Goal: Feedback & Contribution: Submit feedback/report problem

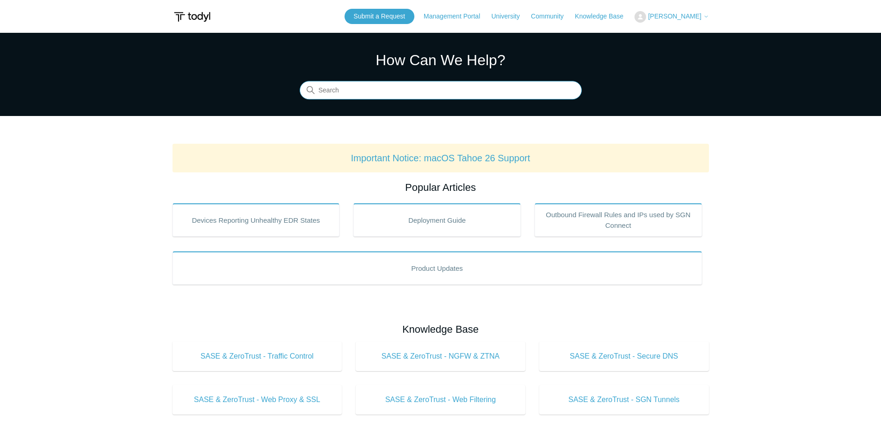
click at [385, 88] on input "Search" at bounding box center [441, 90] width 282 height 18
type input "sgn tunnel"
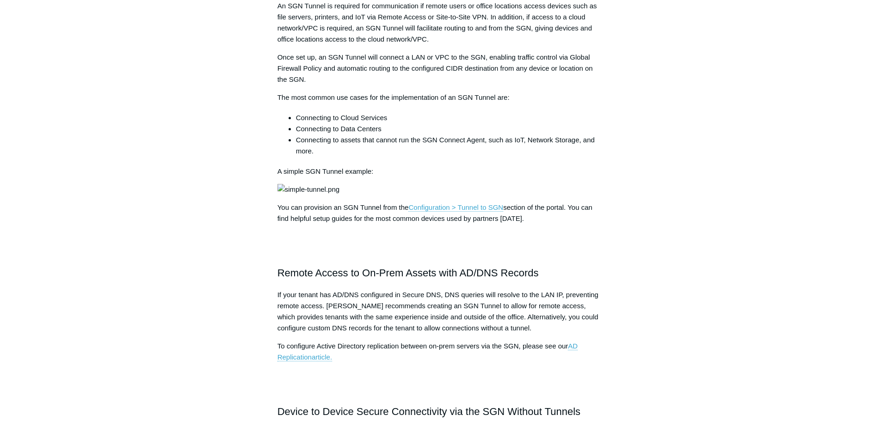
scroll to position [323, 0]
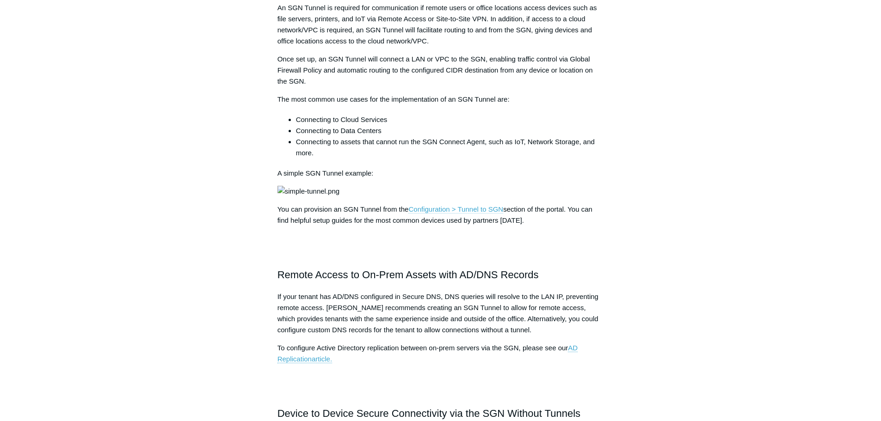
click at [454, 214] on link "Configuration > Tunnel to SGN" at bounding box center [455, 209] width 95 height 8
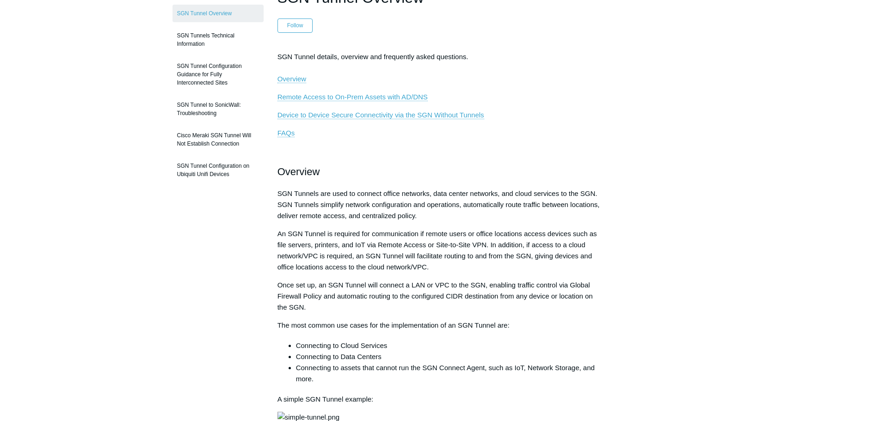
scroll to position [0, 0]
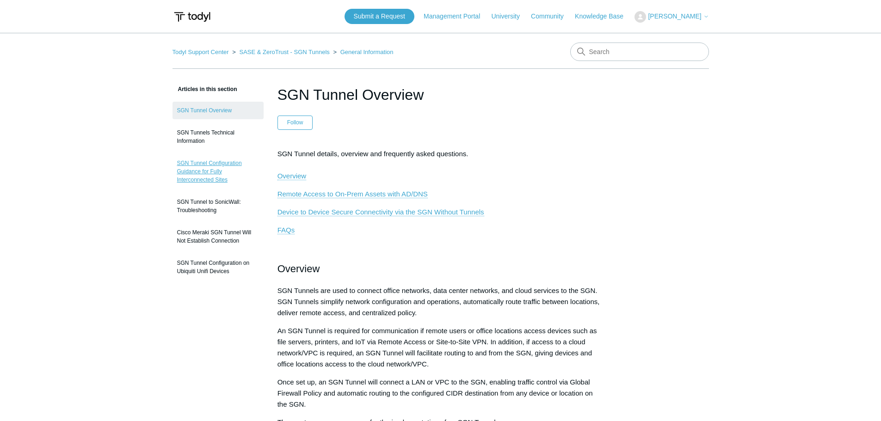
click at [194, 161] on link "SGN Tunnel Configuration Guidance for Fully Interconnected Sites" at bounding box center [217, 171] width 91 height 34
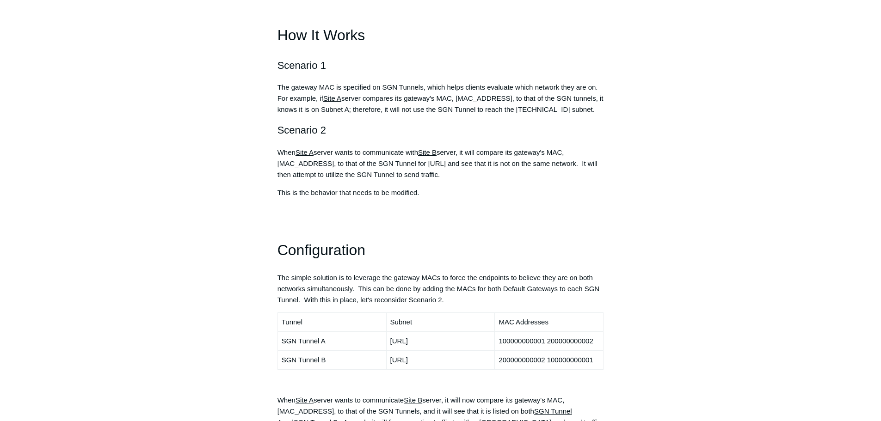
scroll to position [462, 0]
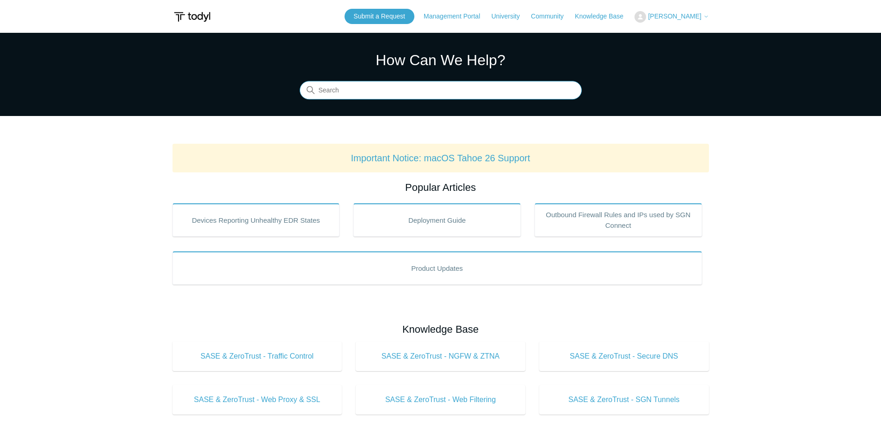
click at [322, 92] on input "Search" at bounding box center [441, 90] width 282 height 18
type input "printing"
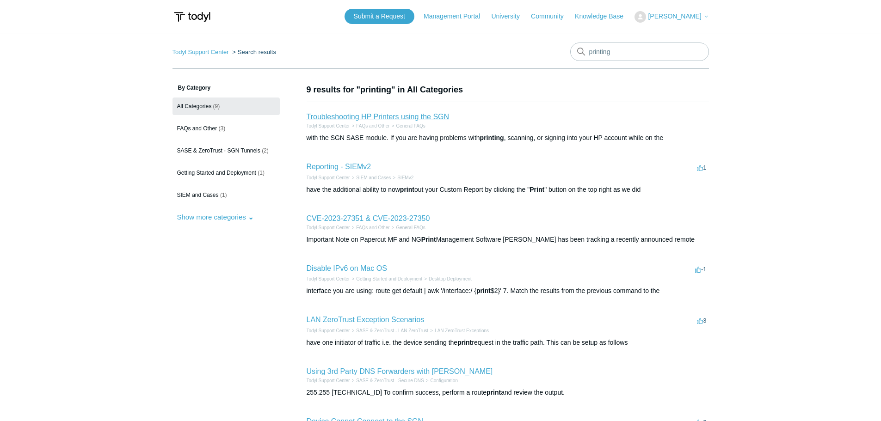
click at [370, 117] on link "Troubleshooting HP Printers using the SGN" at bounding box center [378, 117] width 143 height 8
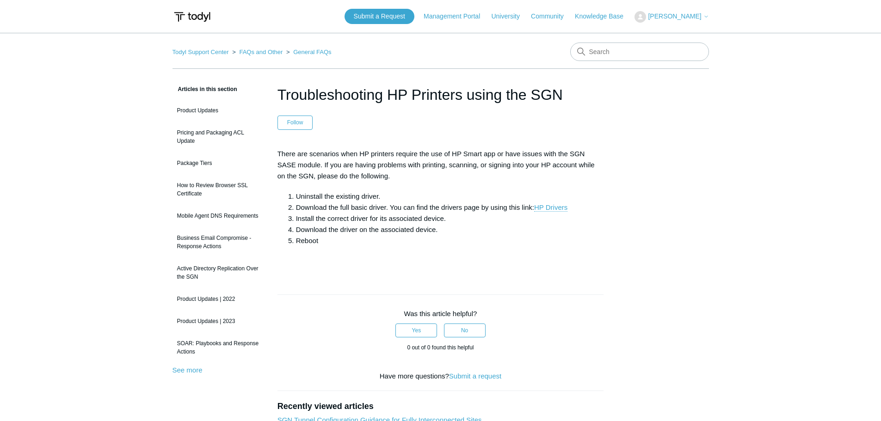
click at [696, 18] on span "[PERSON_NAME]" at bounding box center [674, 15] width 53 height 7
click at [689, 38] on link "My Support Requests" at bounding box center [680, 36] width 90 height 16
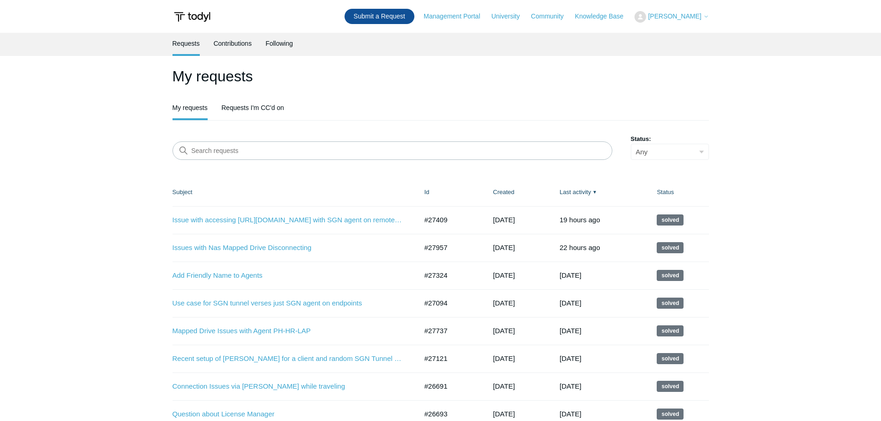
click at [379, 18] on link "Submit a Request" at bounding box center [379, 16] width 70 height 15
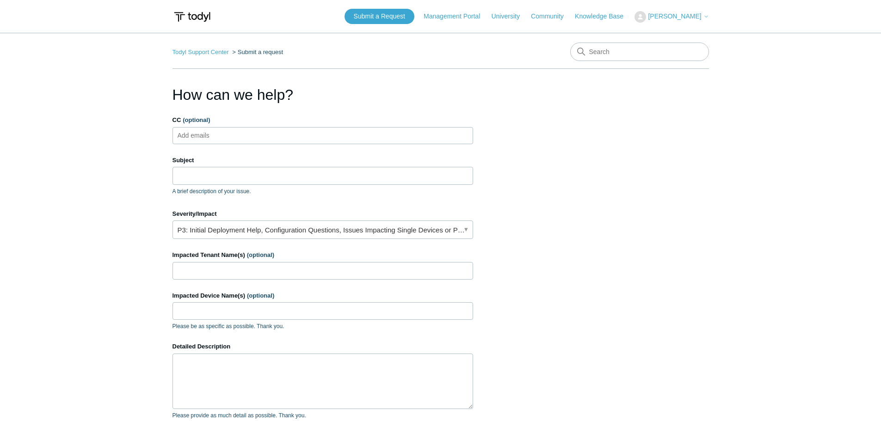
click at [231, 140] on ul "Add emails" at bounding box center [322, 135] width 301 height 17
type input "jcermak@symmetricgroup.com"
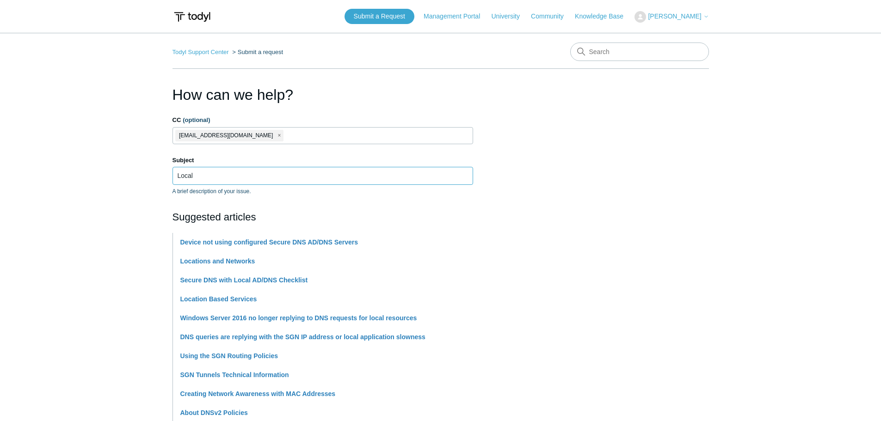
type input "Local printer blocking issue after deploying [PERSON_NAME]"
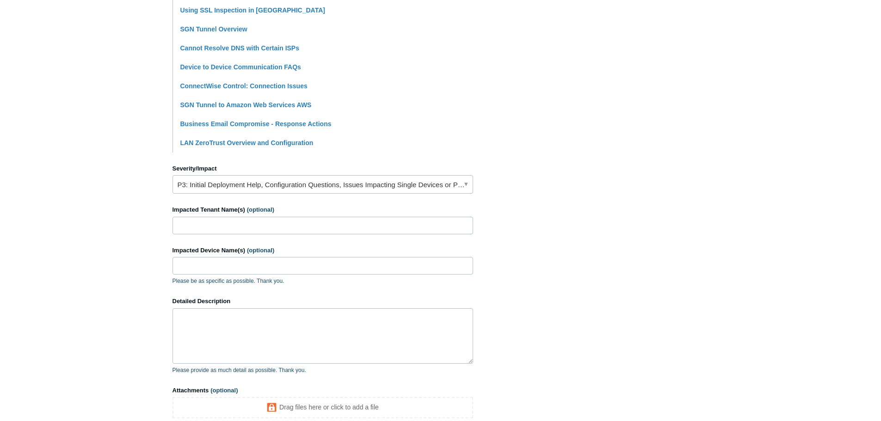
scroll to position [324, 0]
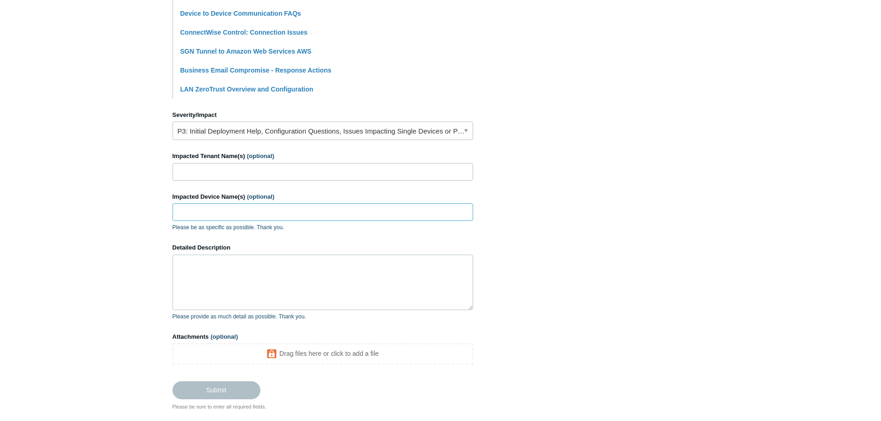
click at [214, 210] on input "Impacted Device Name(s) (optional)" at bounding box center [322, 212] width 301 height 18
click at [205, 214] on input "Impacted Device Name(s) (optional)" at bounding box center [322, 212] width 301 height 18
paste input "PH-HR-LAP"
type input "PH-HR-LAP"
click at [241, 290] on textarea "Detailed Description" at bounding box center [322, 282] width 301 height 55
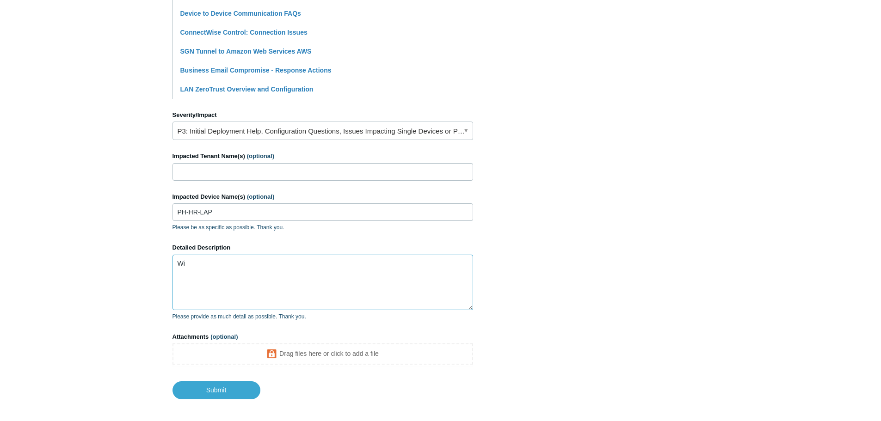
type textarea "W"
click at [260, 273] on textarea "Don't hate me guys sometimes I have a smooth configuration and sometimes its a …" at bounding box center [322, 282] width 301 height 55
click at [292, 271] on textarea "Don't hate me guys sometimes I have a smooth configuration and sometimes its a …" at bounding box center [322, 282] width 301 height 55
click at [307, 273] on textarea "Don't hate me guys sometimes I have a smooth configuration and sometimes its a …" at bounding box center [322, 282] width 301 height 55
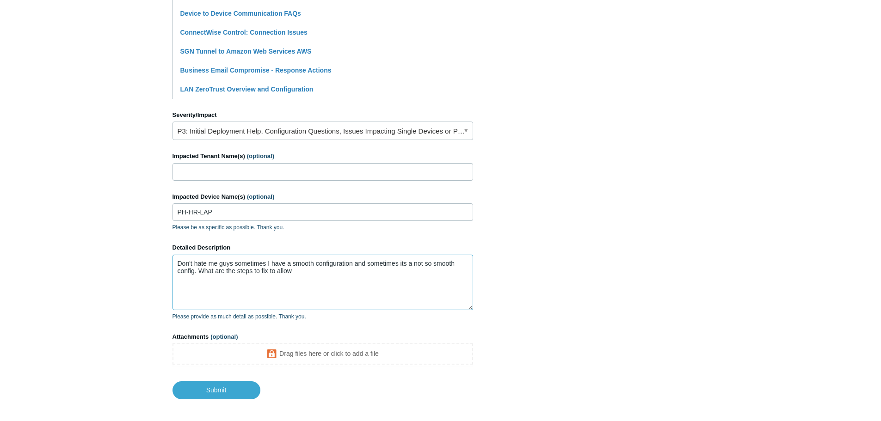
click at [307, 270] on textarea "Don't hate me guys sometimes I have a smooth configuration and sometimes its a …" at bounding box center [322, 282] width 301 height 55
click at [378, 281] on textarea "Don't hate me guys sometimes I have a smooth configuration and sometimes its a …" at bounding box center [322, 282] width 301 height 55
click at [244, 278] on textarea "Don't hate me guys sometimes I have a smooth configuration and sometimes its a …" at bounding box center [322, 282] width 301 height 55
click at [244, 277] on textarea "Don't hate me guys sometimes I have a smooth configuration and sometimes its a …" at bounding box center [322, 282] width 301 height 55
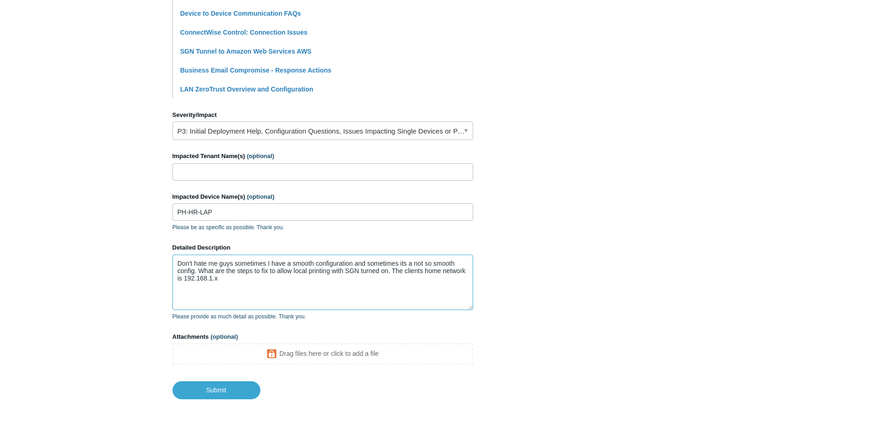
click at [244, 277] on textarea "Don't hate me guys sometimes I have a smooth configuration and sometimes its a …" at bounding box center [322, 282] width 301 height 55
click at [405, 278] on textarea "Don't hate me guys sometimes I have a smooth configuration and sometimes its a …" at bounding box center [322, 282] width 301 height 55
click at [247, 278] on textarea "Don't hate me guys sometimes I have a smooth configuration and sometimes its a …" at bounding box center [322, 282] width 301 height 55
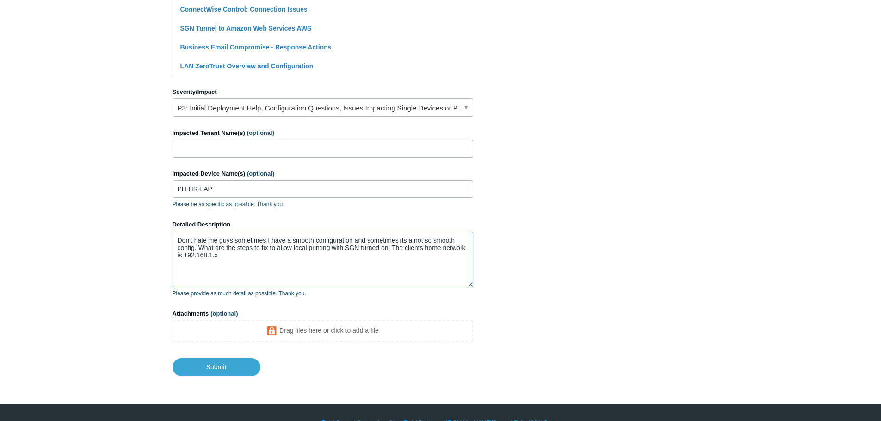
scroll to position [366, 0]
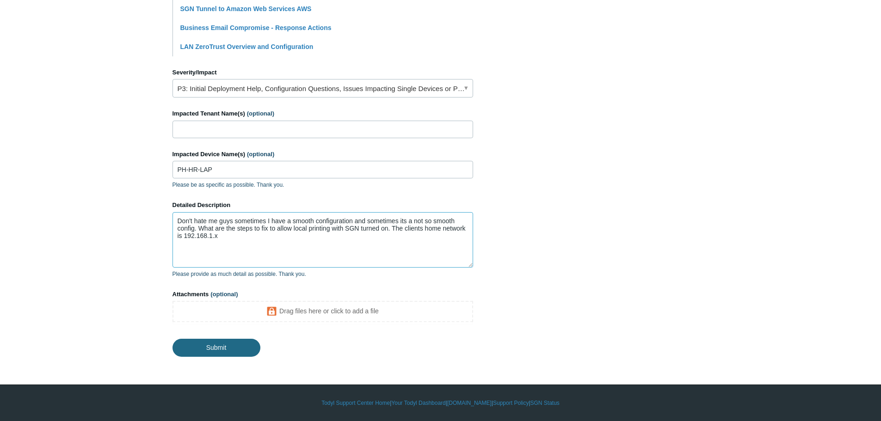
type textarea "Don't hate me guys sometimes I have a smooth configuration and sometimes its a …"
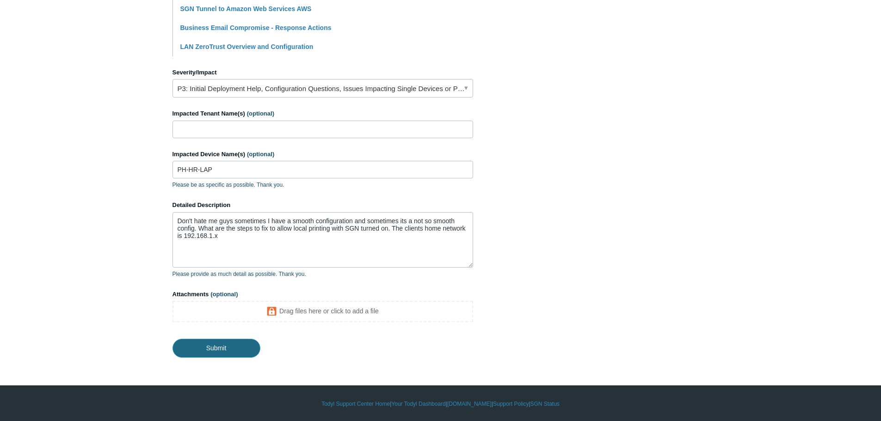
click at [230, 345] on input "Submit" at bounding box center [216, 348] width 88 height 18
